Goal: Transaction & Acquisition: Purchase product/service

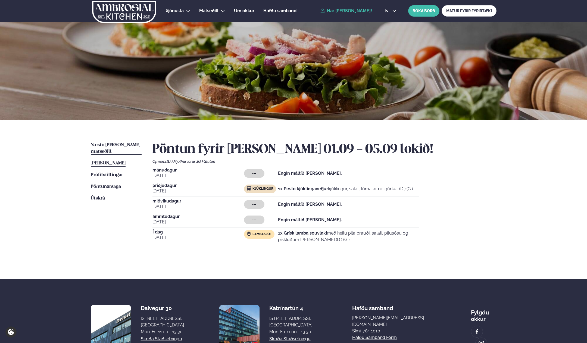
click at [113, 144] on span "Næstu [PERSON_NAME] matseðill" at bounding box center [115, 148] width 49 height 11
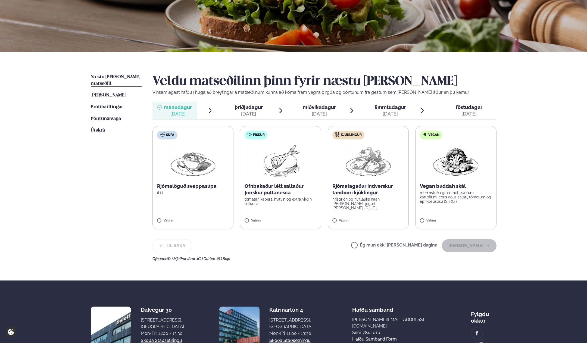
scroll to position [71, 0]
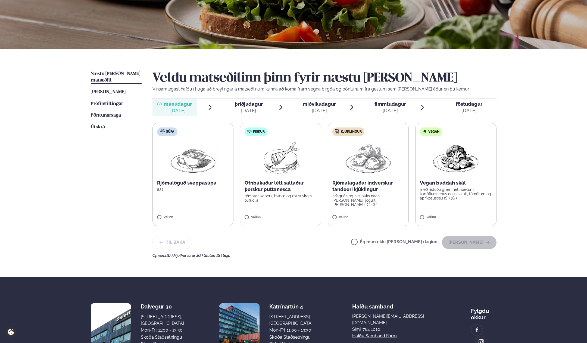
click at [280, 193] on div "Ofnbakaður létt saltaður þorskur puttanesca tómatar, kapers, hvítvín og extra v…" at bounding box center [280, 191] width 72 height 23
click at [474, 241] on button "[PERSON_NAME]" at bounding box center [469, 242] width 55 height 13
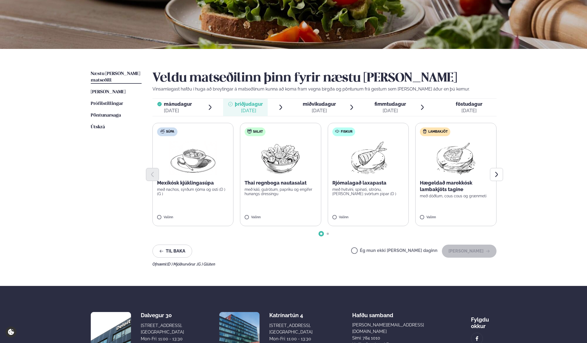
click at [279, 192] on p "með káli, gulrótum, papriku og engifer hunangs dressingu" at bounding box center [280, 191] width 72 height 9
click at [464, 252] on button "[PERSON_NAME]" at bounding box center [469, 250] width 55 height 13
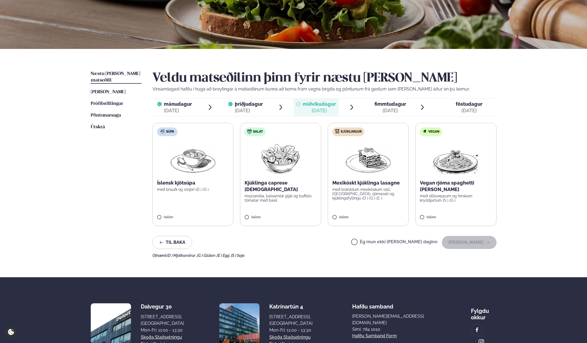
click at [407, 243] on label "Ég mun ekki [PERSON_NAME] daginn" at bounding box center [394, 243] width 86 height 6
click at [471, 242] on button "[PERSON_NAME]" at bounding box center [469, 242] width 55 height 13
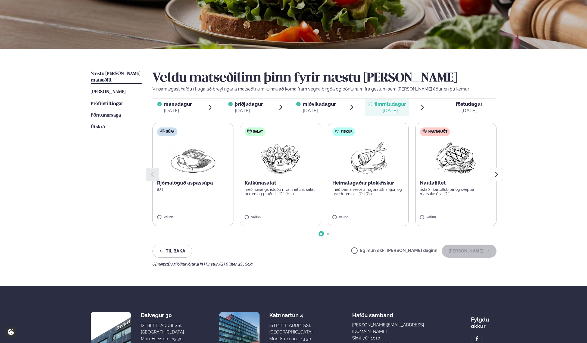
click at [287, 253] on div "Til baka Ég mun ekki [PERSON_NAME] daginn [PERSON_NAME]" at bounding box center [324, 250] width 344 height 13
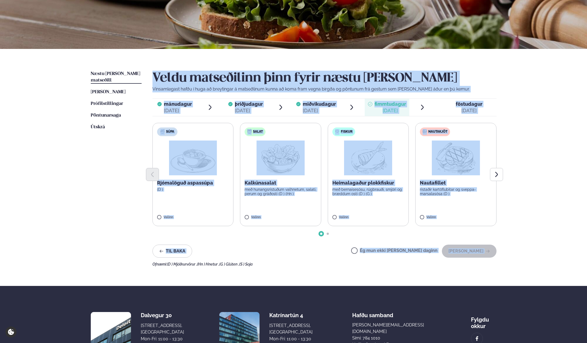
drag, startPoint x: 291, startPoint y: 259, endPoint x: 40, endPoint y: 148, distance: 274.5
click at [40, 148] on div "Þjónusta Hádegismatur fyrir fyrirtæki Fyrirtækja veitingar Einkapartý Matseðill…" at bounding box center [293, 163] width 587 height 469
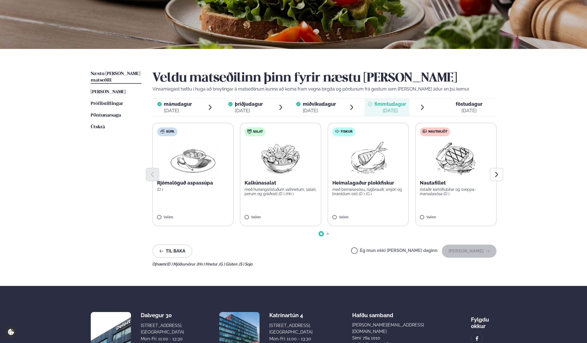
drag, startPoint x: 311, startPoint y: 272, endPoint x: 68, endPoint y: 162, distance: 267.0
click at [68, 162] on div "Þjónusta Hádegismatur fyrir fyrirtæki Fyrirtækja veitingar Einkapartý Matseðill…" at bounding box center [293, 163] width 587 height 469
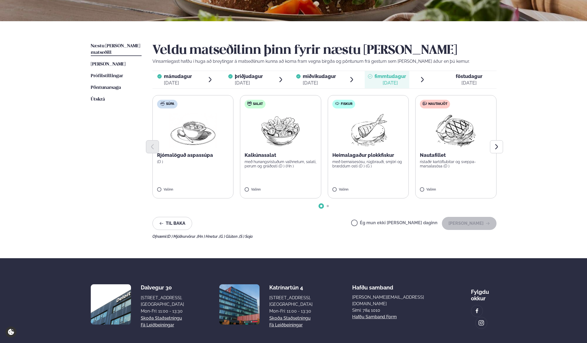
scroll to position [98, 0]
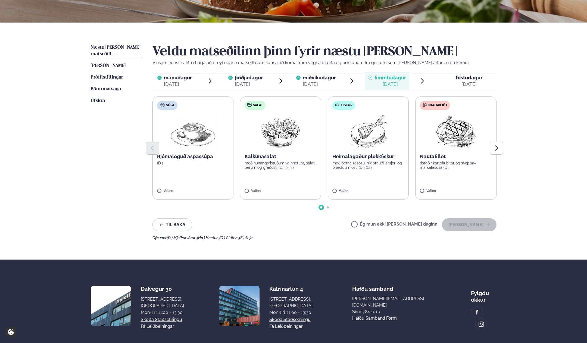
click at [322, 243] on div "Næstu [PERSON_NAME] matseðill Næsta vika [PERSON_NAME] matseðill [PERSON_NAME] …" at bounding box center [293, 141] width 438 height 237
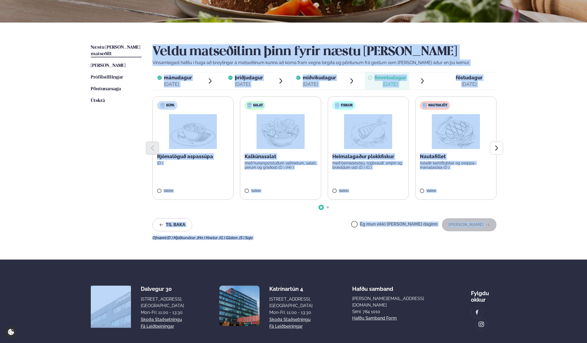
drag, startPoint x: 322, startPoint y: 243, endPoint x: 65, endPoint y: 156, distance: 271.4
click at [65, 156] on div "Þjónusta Hádegismatur fyrir fyrirtæki Fyrirtækja veitingar Einkapartý Matseðill…" at bounding box center [293, 136] width 587 height 469
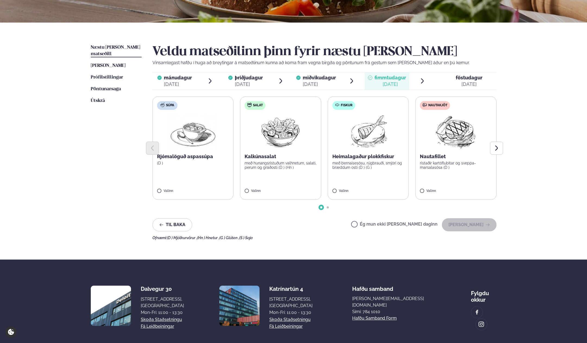
click at [385, 219] on div "Ég mun ekki [PERSON_NAME] daginn [PERSON_NAME]" at bounding box center [423, 224] width 145 height 13
click at [385, 224] on label "Ég mun ekki [PERSON_NAME] daginn" at bounding box center [394, 225] width 86 height 6
click at [385, 223] on label "Ég mun ekki [PERSON_NAME] daginn" at bounding box center [394, 225] width 86 height 6
click at [371, 233] on div "Veldu matseðilinn þinn fyrir næstu [PERSON_NAME] Vinsamlegast hafðu í huga að b…" at bounding box center [324, 142] width 344 height 196
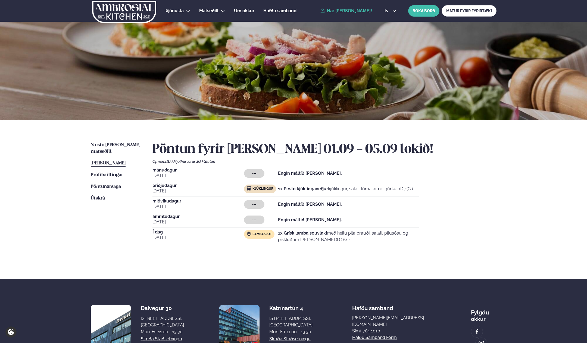
scroll to position [32, 0]
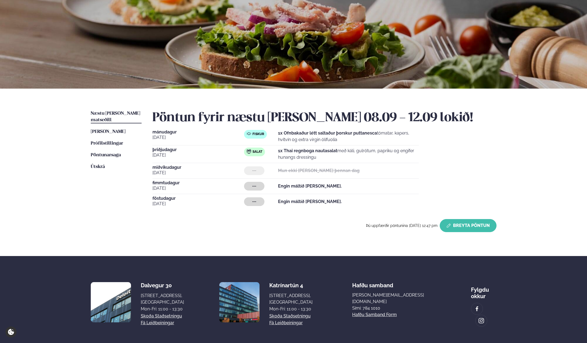
click at [458, 227] on button "Breyta Pöntun" at bounding box center [468, 225] width 57 height 13
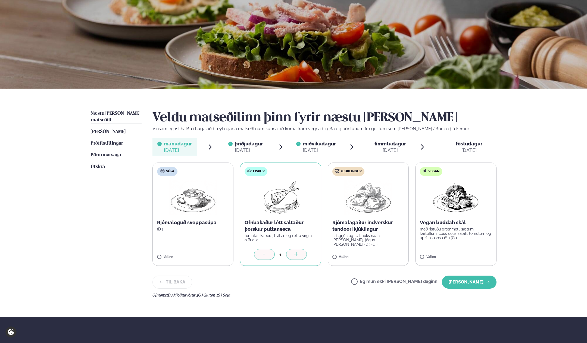
click at [463, 149] on div "[DATE]" at bounding box center [469, 150] width 27 height 7
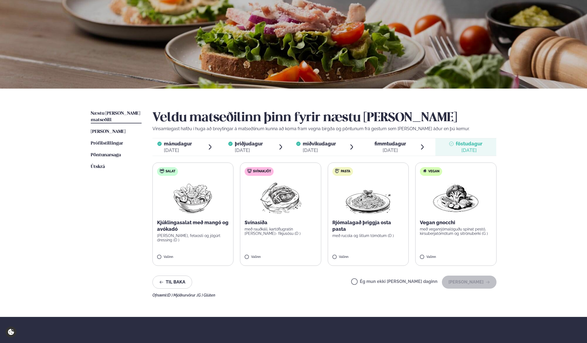
click at [400, 147] on div "[DATE]" at bounding box center [390, 150] width 32 height 7
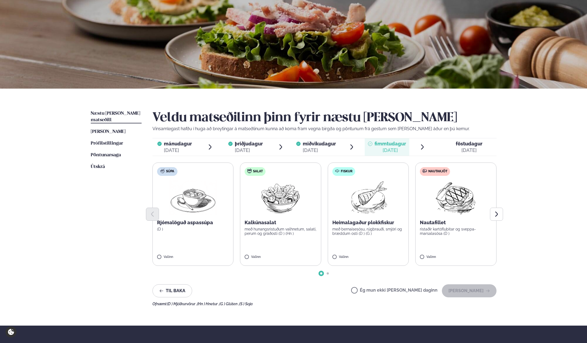
click at [457, 146] on div "föstudagur fös." at bounding box center [469, 143] width 27 height 7
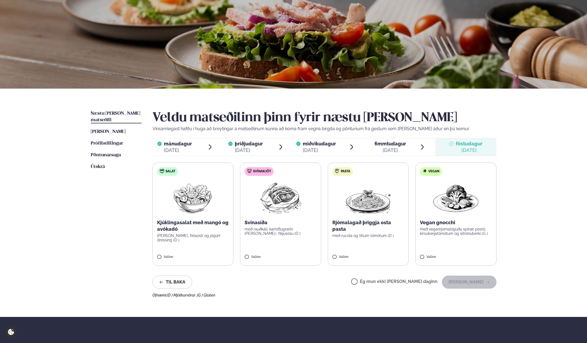
click at [293, 299] on div "Næstu [PERSON_NAME] matseðill Næsta vika [PERSON_NAME] matseðill [PERSON_NAME] …" at bounding box center [293, 203] width 438 height 228
